Goal: Information Seeking & Learning: Check status

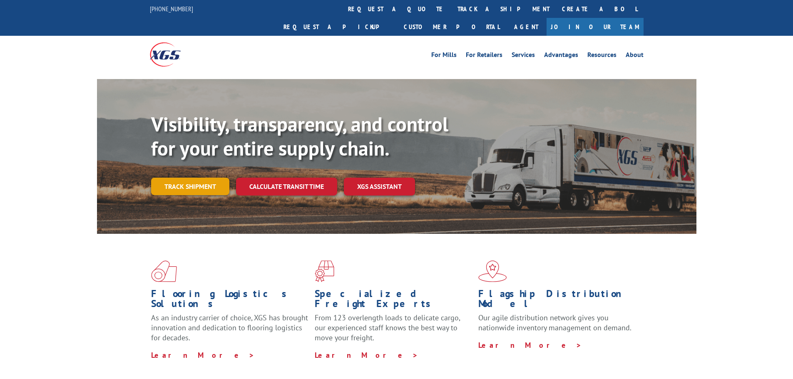
click at [184, 178] on link "Track shipment" at bounding box center [190, 186] width 78 height 17
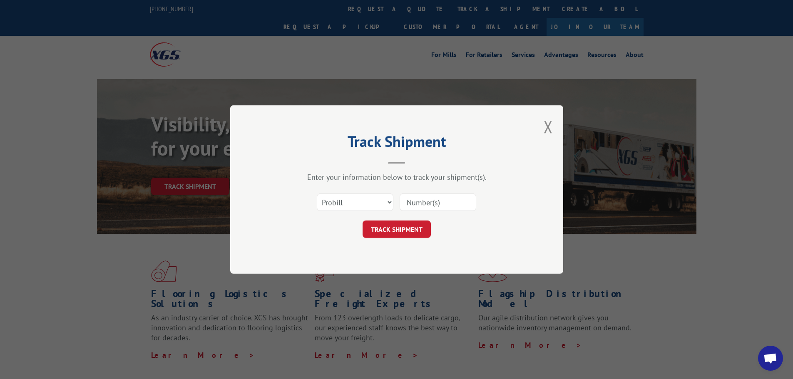
click at [412, 203] on input at bounding box center [438, 202] width 77 height 17
type input "17501824"
click at [413, 232] on button "TRACK SHIPMENT" at bounding box center [397, 229] width 68 height 17
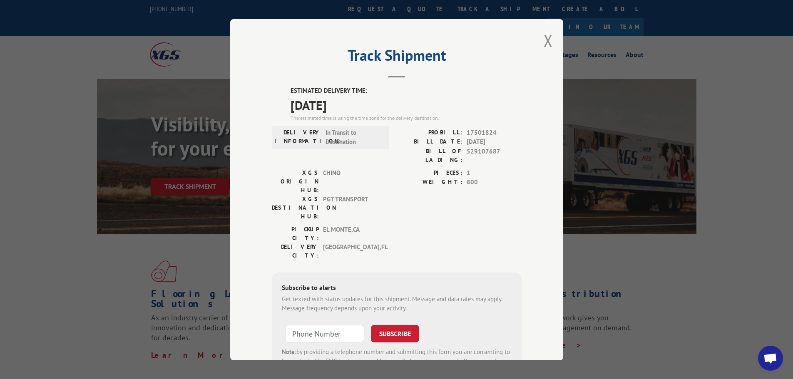
scroll to position [43, 0]
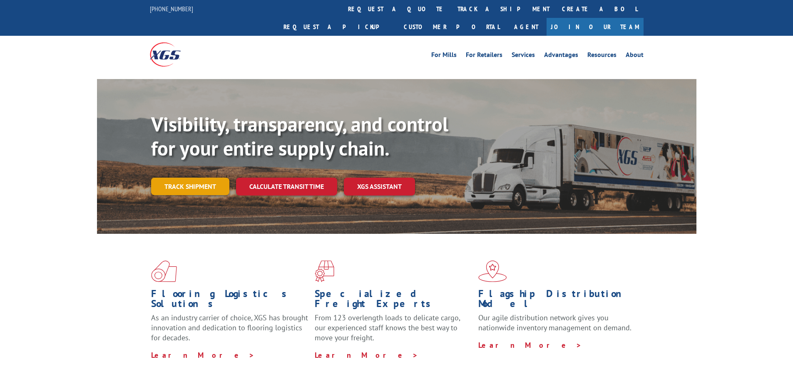
click at [205, 178] on link "Track shipment" at bounding box center [190, 186] width 78 height 17
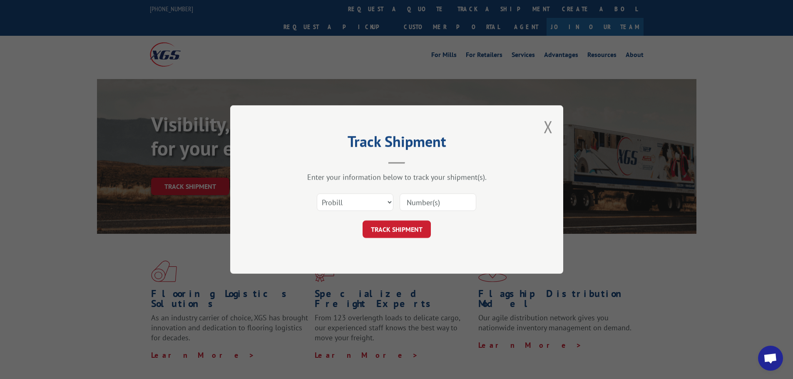
click at [433, 203] on input at bounding box center [438, 202] width 77 height 17
type input "17501824"
click at [391, 229] on button "TRACK SHIPMENT" at bounding box center [397, 229] width 68 height 17
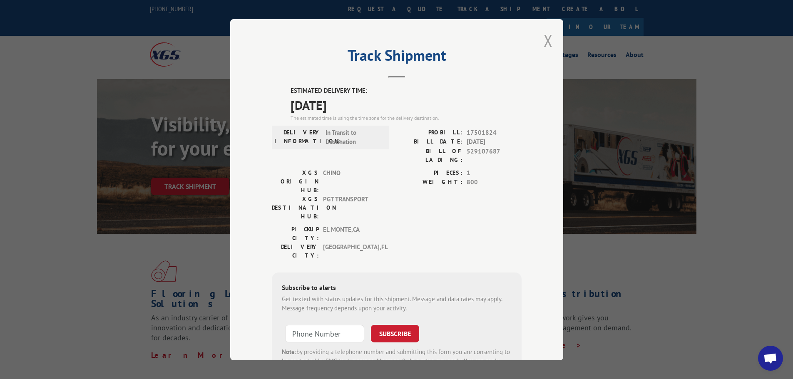
click at [544, 45] on button "Close modal" at bounding box center [548, 41] width 9 height 22
